Goal: Task Accomplishment & Management: Manage account settings

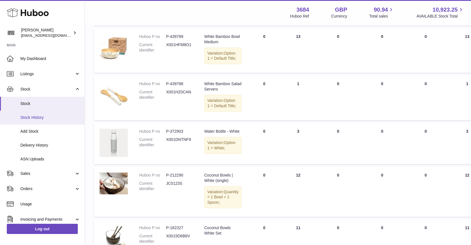
click at [31, 121] on link "Stock History" at bounding box center [42, 118] width 85 height 14
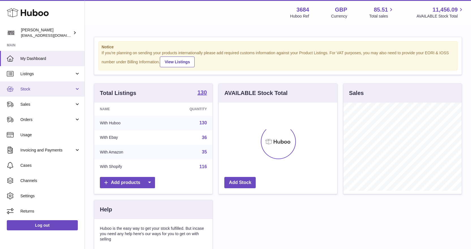
scroll to position [88, 119]
click at [25, 90] on span "Stock" at bounding box center [47, 89] width 54 height 5
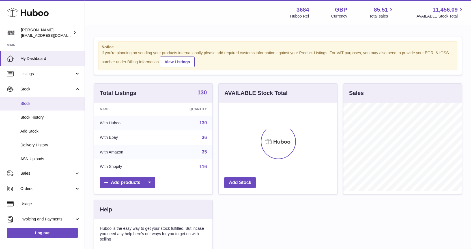
click at [29, 102] on span "Stock" at bounding box center [50, 103] width 60 height 5
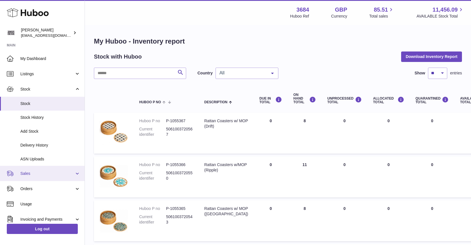
click at [26, 173] on span "Sales" at bounding box center [47, 173] width 54 height 5
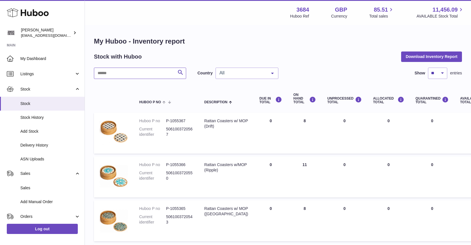
click at [107, 74] on input "text" at bounding box center [140, 73] width 92 height 11
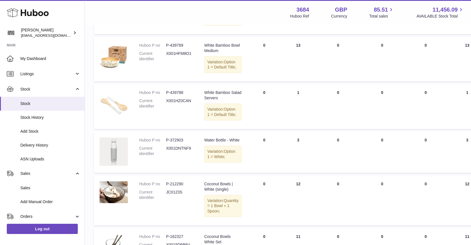
scroll to position [283, 0]
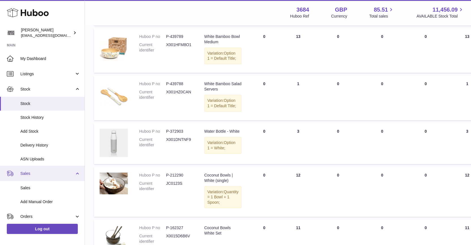
type input "*****"
click at [43, 171] on span "Sales" at bounding box center [47, 173] width 54 height 5
click at [40, 170] on link "Sales" at bounding box center [42, 173] width 85 height 15
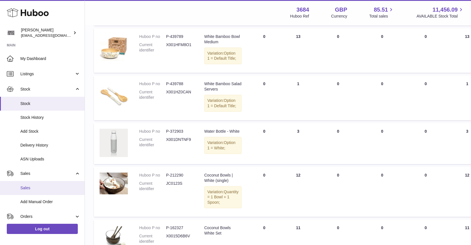
click at [34, 185] on link "Sales" at bounding box center [42, 188] width 85 height 14
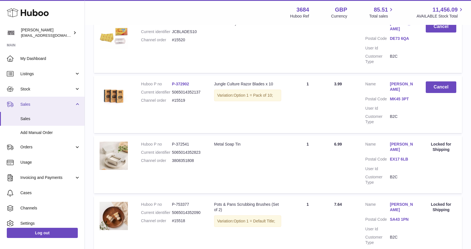
scroll to position [125, 0]
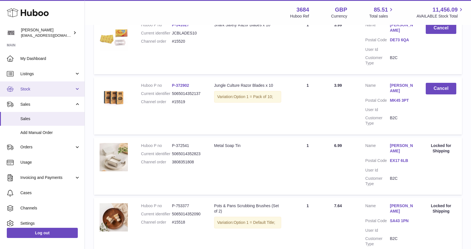
click at [40, 92] on span "Stock" at bounding box center [47, 89] width 54 height 5
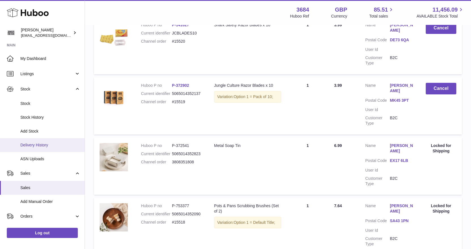
click at [37, 148] on link "Delivery History" at bounding box center [42, 145] width 85 height 14
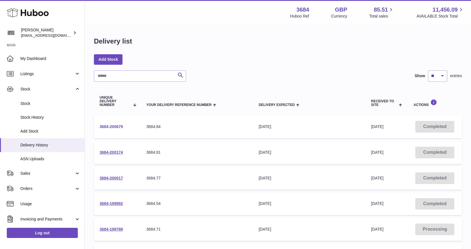
click at [119, 126] on link "3684-200679" at bounding box center [111, 127] width 23 height 5
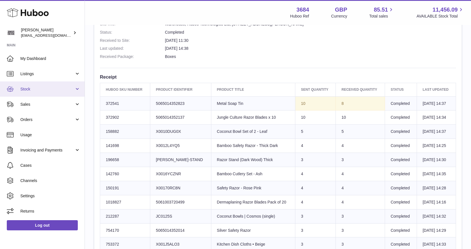
scroll to position [142, 0]
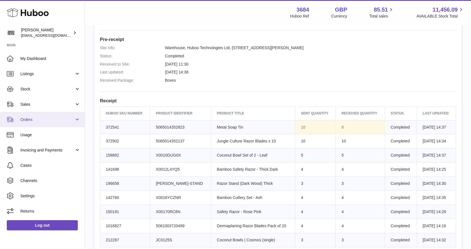
click at [47, 119] on span "Orders" at bounding box center [47, 119] width 54 height 5
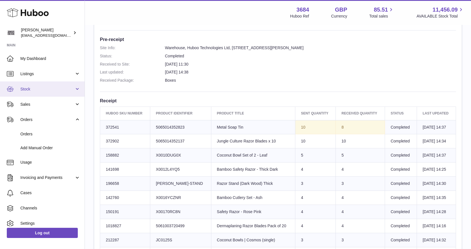
click at [52, 89] on span "Stock" at bounding box center [47, 89] width 54 height 5
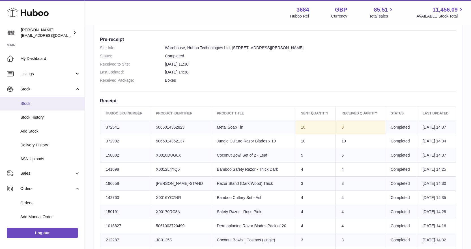
click at [45, 104] on span "Stock" at bounding box center [50, 103] width 60 height 5
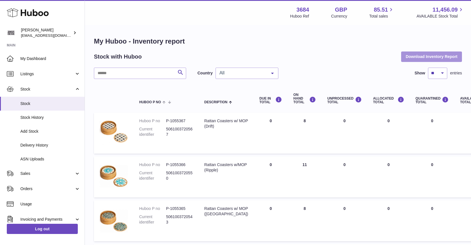
click at [444, 54] on button "Download Inventory Report" at bounding box center [431, 57] width 61 height 10
